Goal: Task Accomplishment & Management: Manage account settings

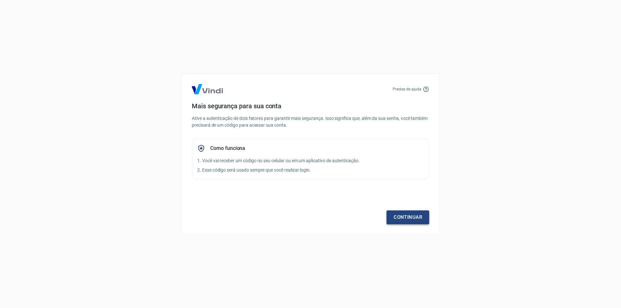
click at [395, 216] on link "Continuar" at bounding box center [407, 217] width 43 height 14
